Goal: Navigation & Orientation: Go to known website

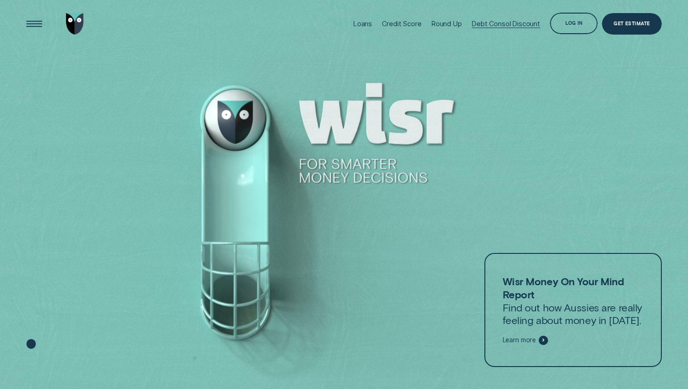
click at [487, 23] on div "Debt Consol Discount" at bounding box center [506, 24] width 68 height 8
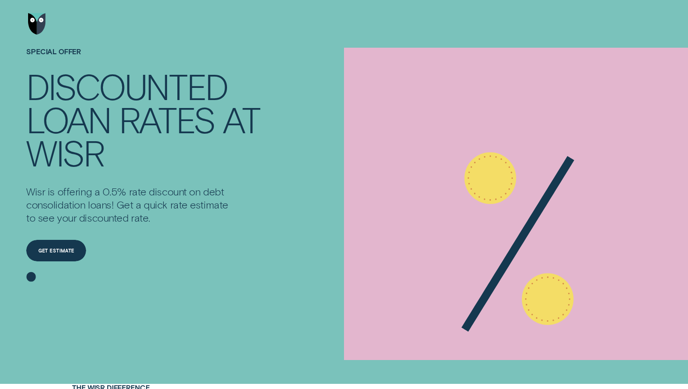
click at [38, 25] on img "Go to home page" at bounding box center [37, 24] width 18 height 22
